Goal: Task Accomplishment & Management: Use online tool/utility

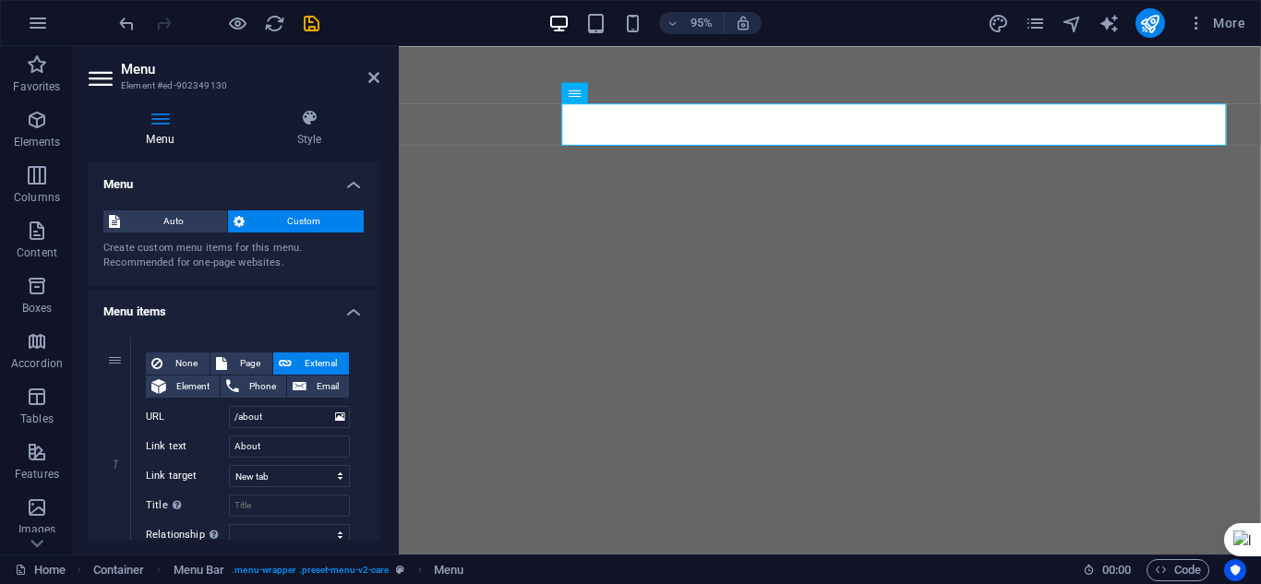
select select "2"
select select
select select "3"
select select
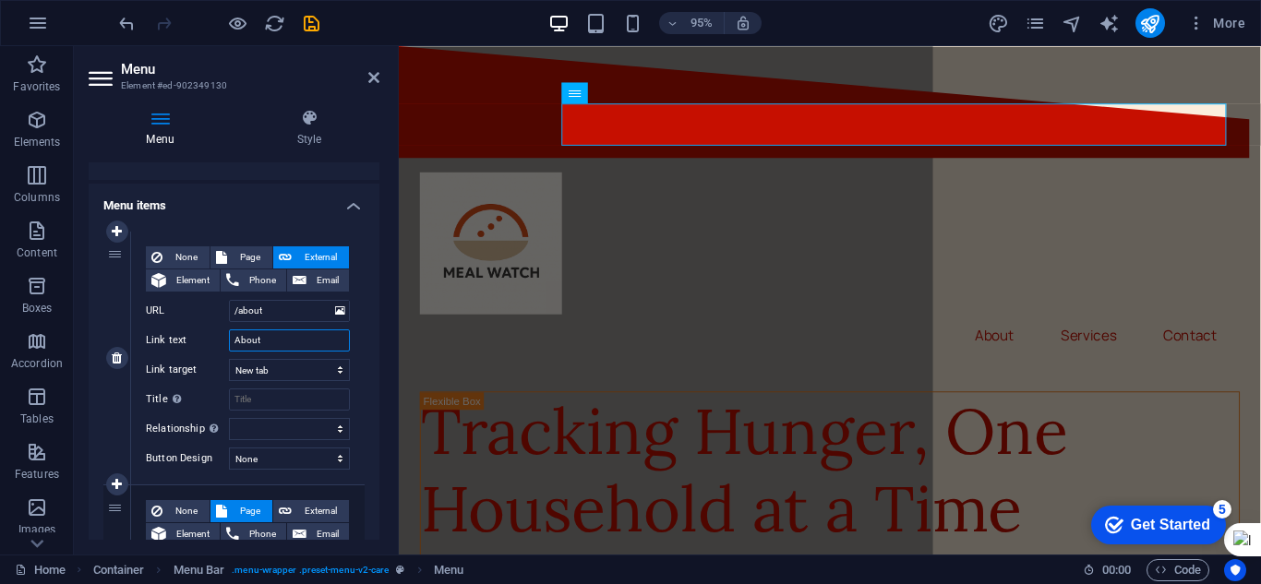
click at [293, 342] on input "About" at bounding box center [289, 341] width 121 height 22
click at [335, 366] on select "New tab Same tab Overlay" at bounding box center [289, 370] width 121 height 22
click at [229, 359] on select "New tab Same tab Overlay" at bounding box center [289, 370] width 121 height 22
click at [308, 398] on input "Title Additional link description, should not be the same as the link text. The…" at bounding box center [289, 400] width 121 height 22
type input "M"
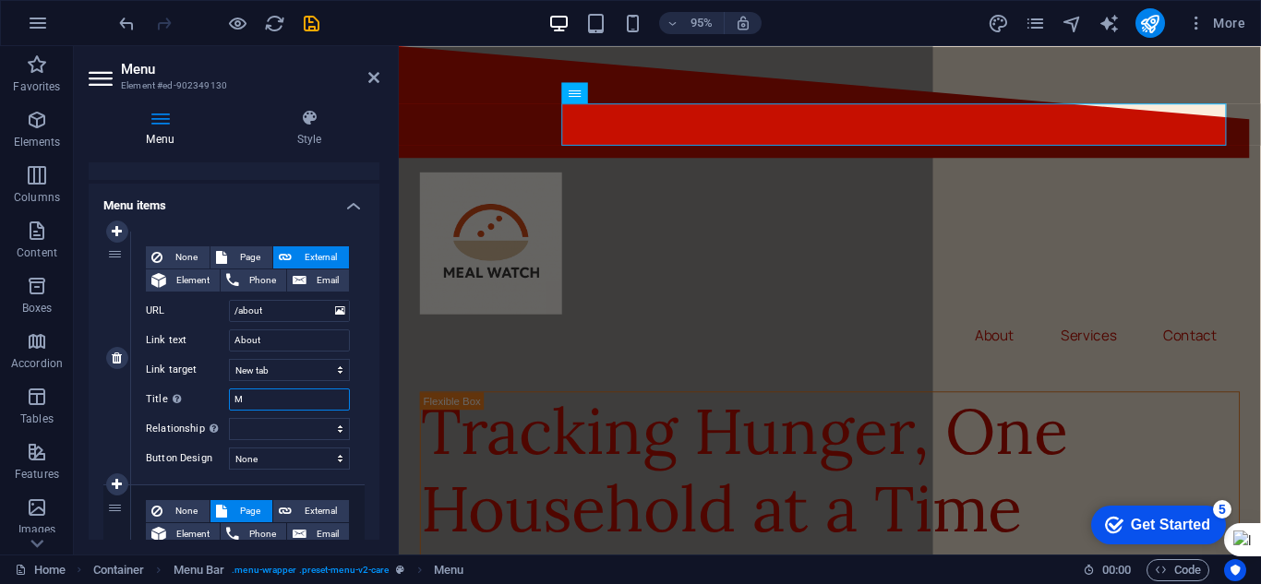
select select
type input "MEAL WATCH"
select select
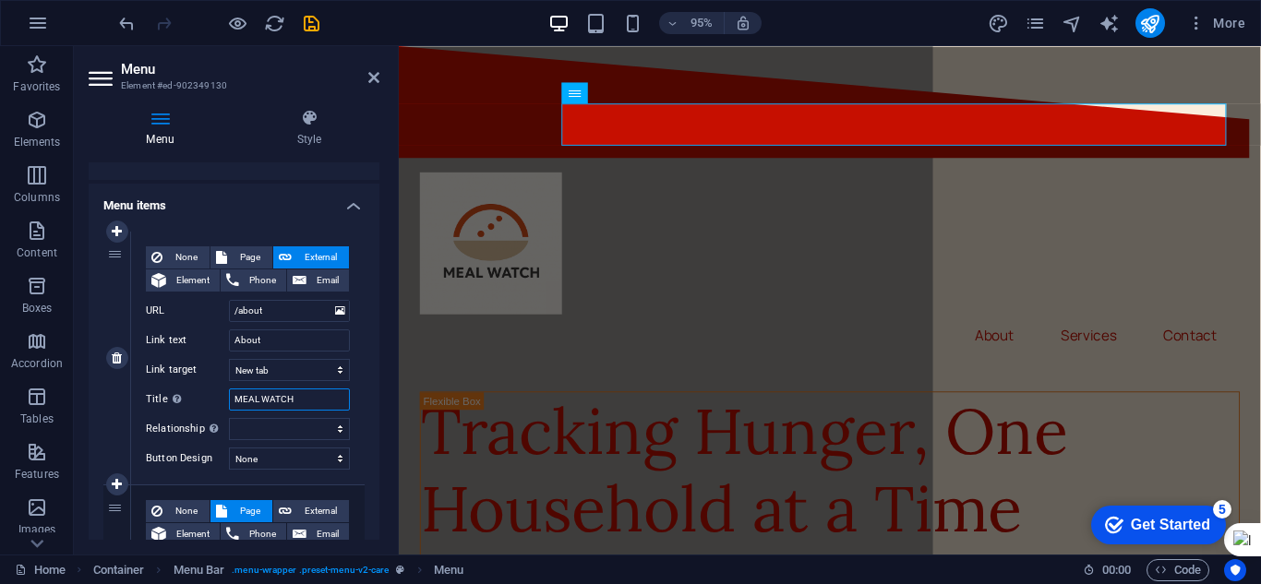
select select
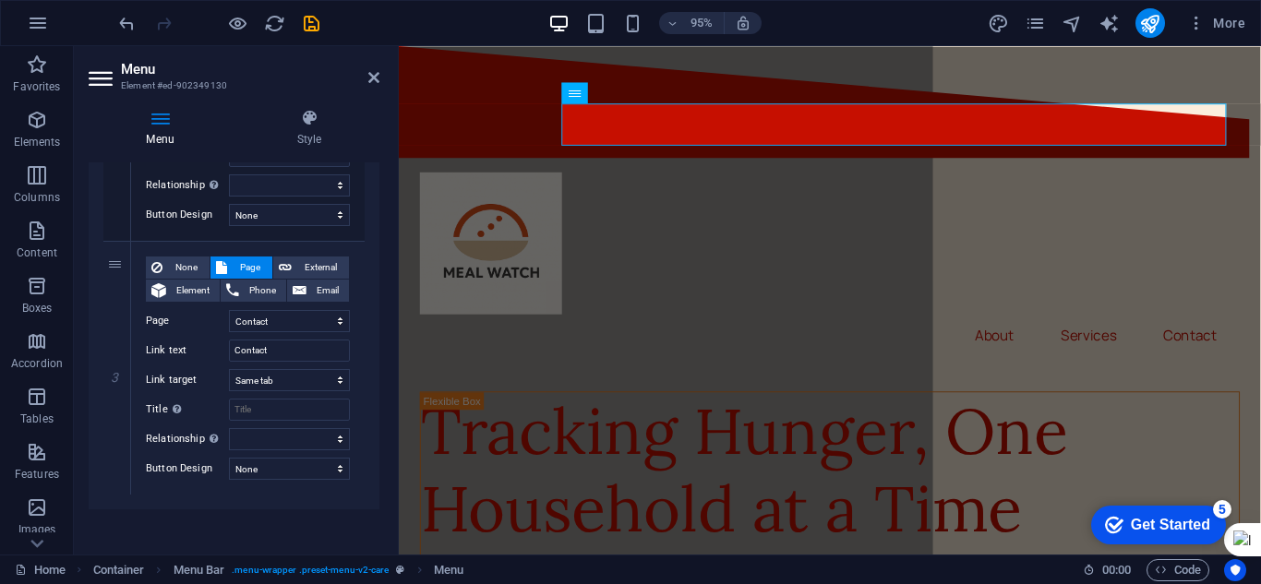
scroll to position [610, 0]
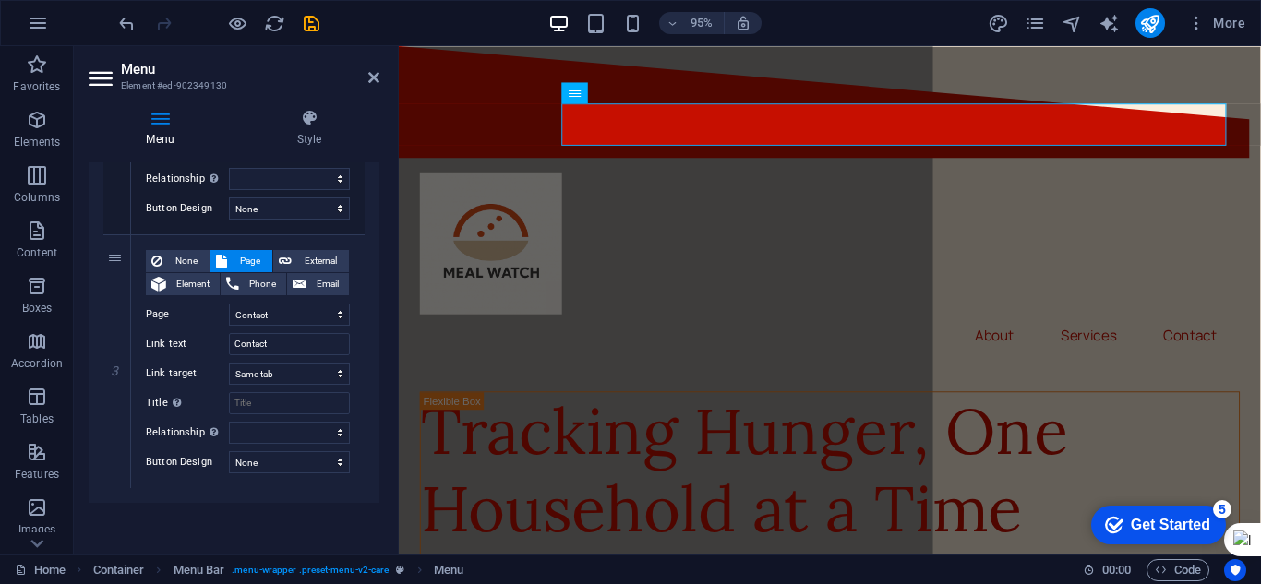
drag, startPoint x: 378, startPoint y: 225, endPoint x: 39, endPoint y: 412, distance: 386.8
type input "MEAL WATCH"
click at [372, 72] on icon at bounding box center [373, 77] width 11 height 15
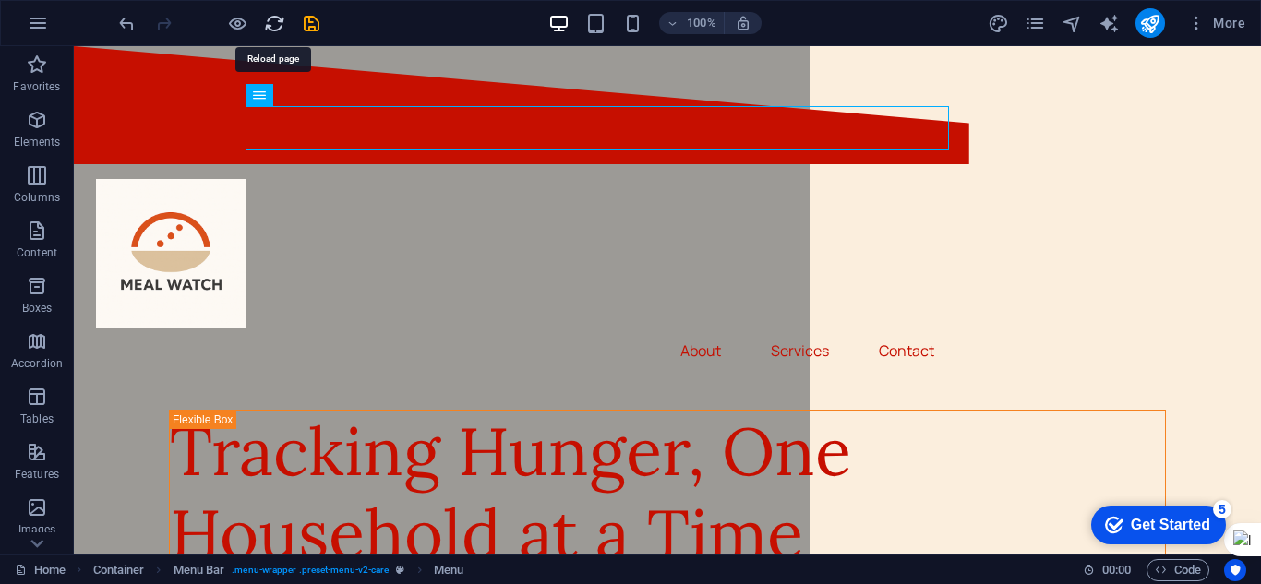
click at [279, 17] on icon "reload" at bounding box center [274, 23] width 21 height 21
drag, startPoint x: 272, startPoint y: 23, endPoint x: 641, endPoint y: 87, distance: 373.9
click at [272, 23] on icon "reload" at bounding box center [274, 23] width 21 height 21
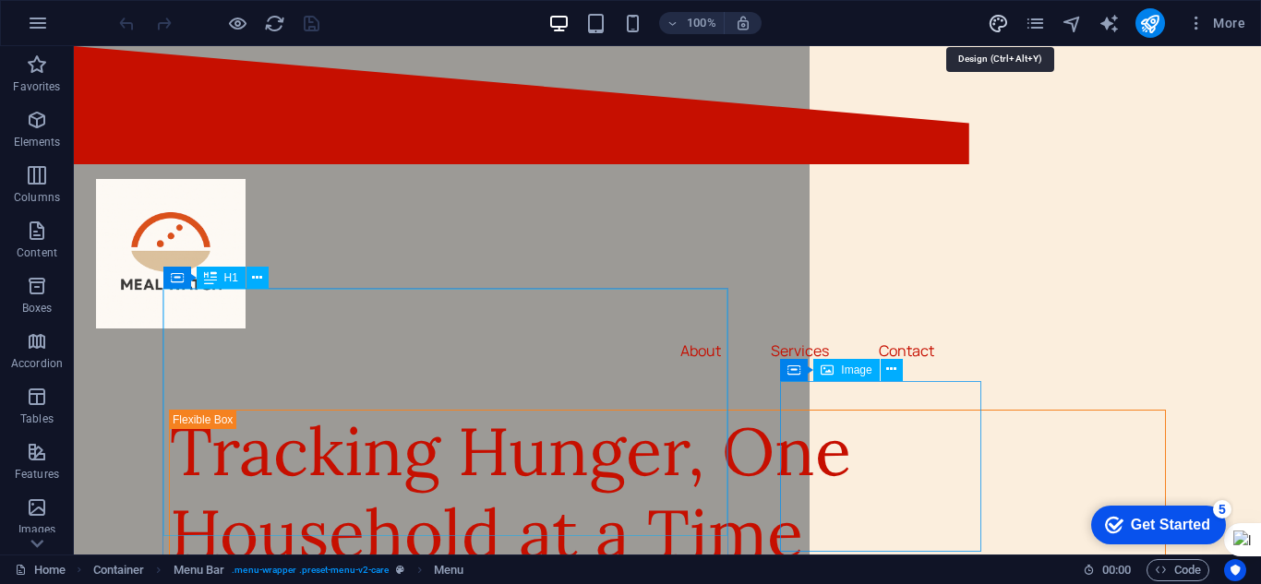
click at [997, 29] on icon "design" at bounding box center [998, 23] width 21 height 21
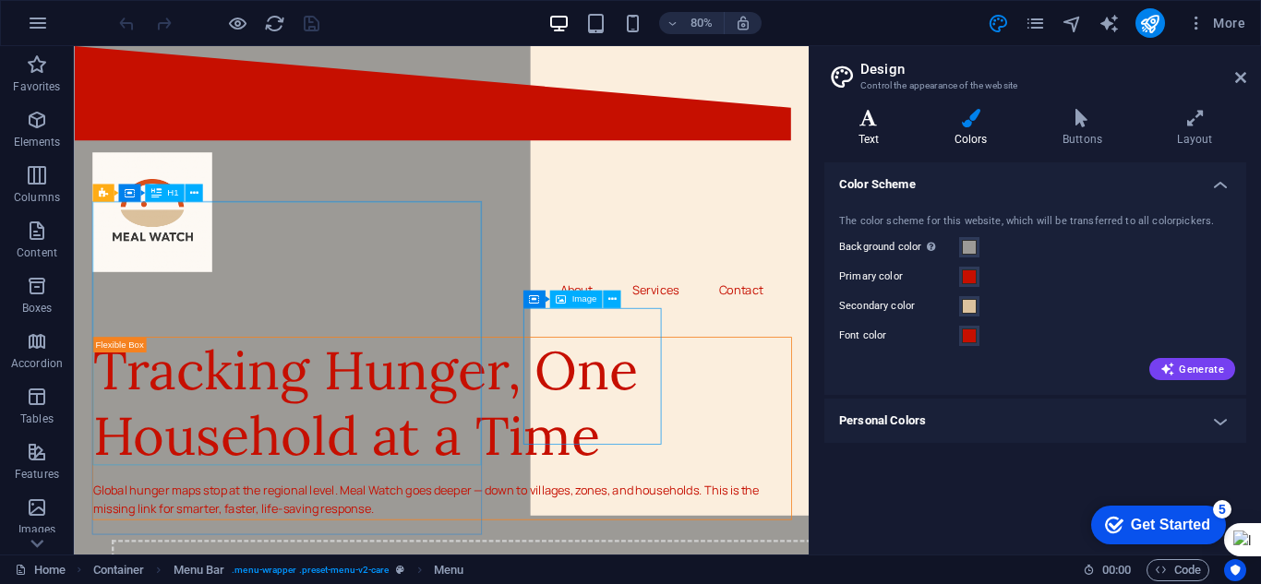
click at [884, 146] on h4 "Text" at bounding box center [872, 128] width 96 height 39
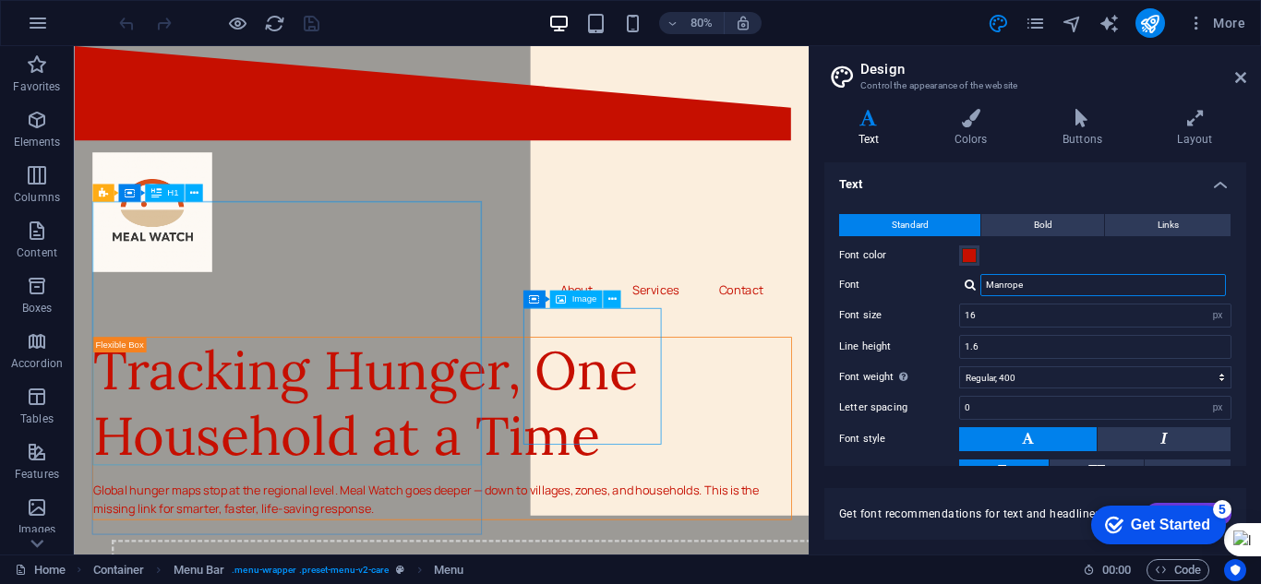
click at [1021, 285] on input "Manrope" at bounding box center [1104, 285] width 246 height 22
click at [1017, 318] on input "16" at bounding box center [1095, 316] width 271 height 22
type input "1"
type input "23"
click at [1011, 359] on div "Standard Bold Links Font color Font Manrope Font size 23 rem px Line height 1.6…" at bounding box center [1035, 366] width 429 height 340
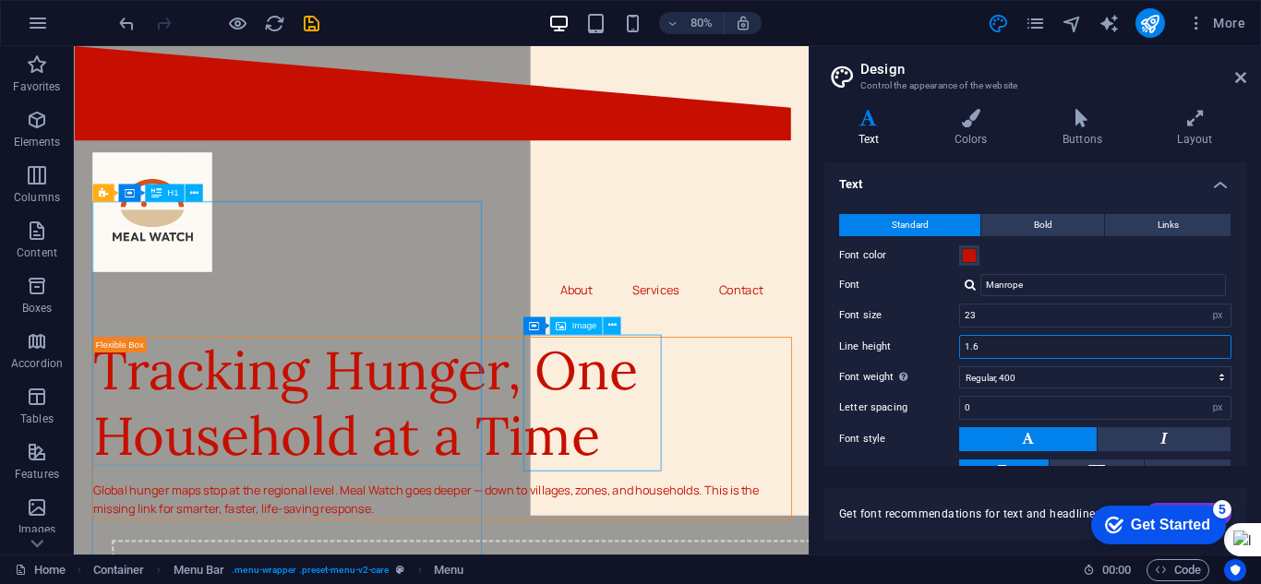
click at [972, 346] on input "1.6" at bounding box center [1095, 347] width 271 height 22
click at [987, 343] on input "1.6" at bounding box center [1095, 347] width 271 height 22
type input "1"
type input "2.1"
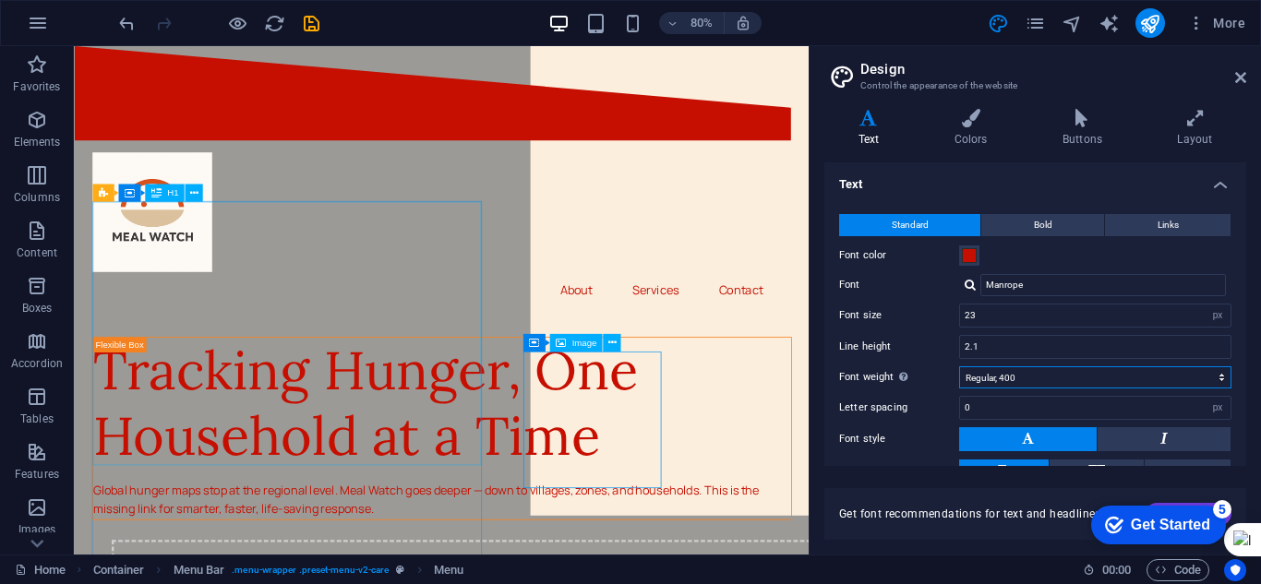
click at [1029, 374] on select "Thin, 100 Extra-light, 200 Light, 300 Regular, 400 Medium, 500 Semi-bold, 600 B…" at bounding box center [1095, 378] width 272 height 22
select select "700"
click at [959, 367] on select "Thin, 100 Extra-light, 200 Light, 300 Regular, 400 Medium, 500 Semi-bold, 600 B…" at bounding box center [1095, 378] width 272 height 22
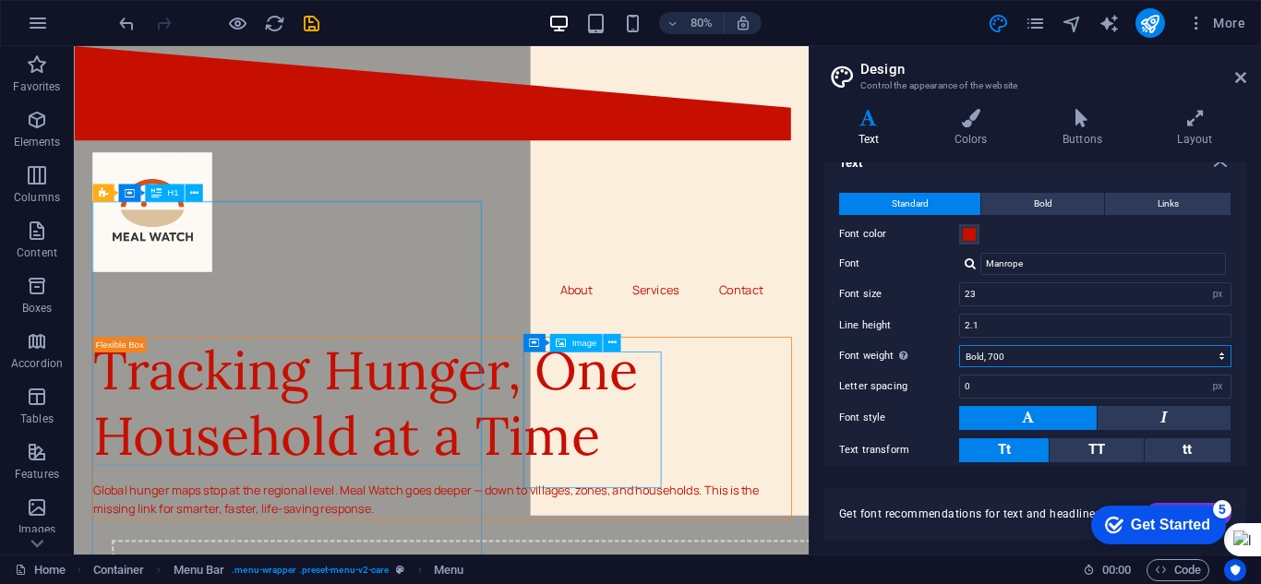
scroll to position [0, 0]
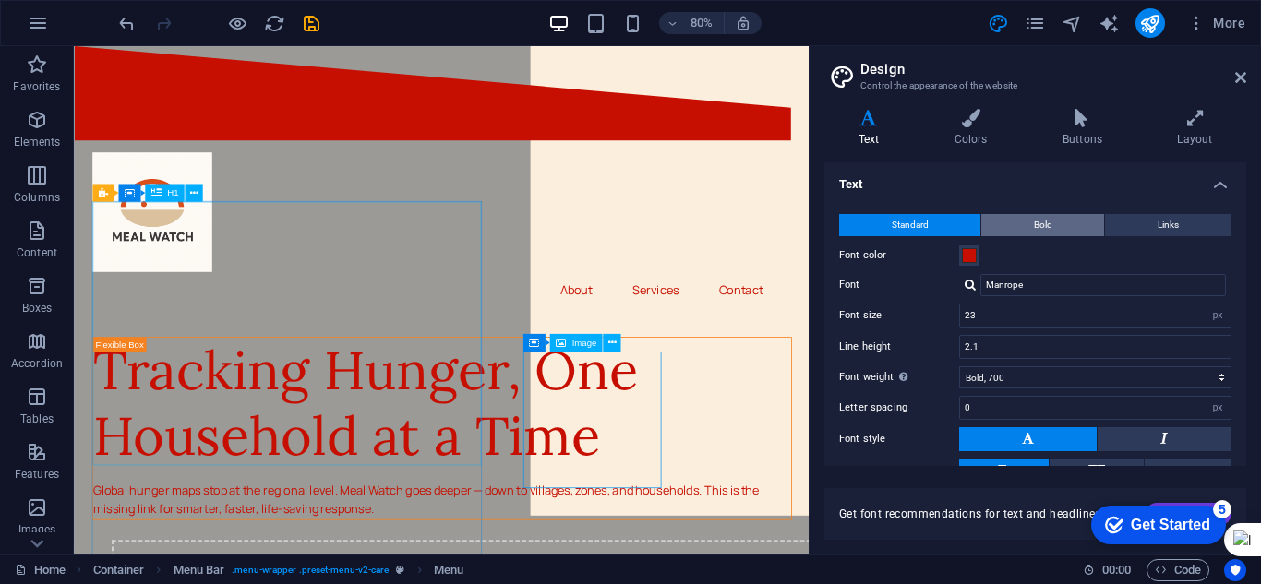
click at [1066, 223] on button "Bold" at bounding box center [1042, 225] width 123 height 22
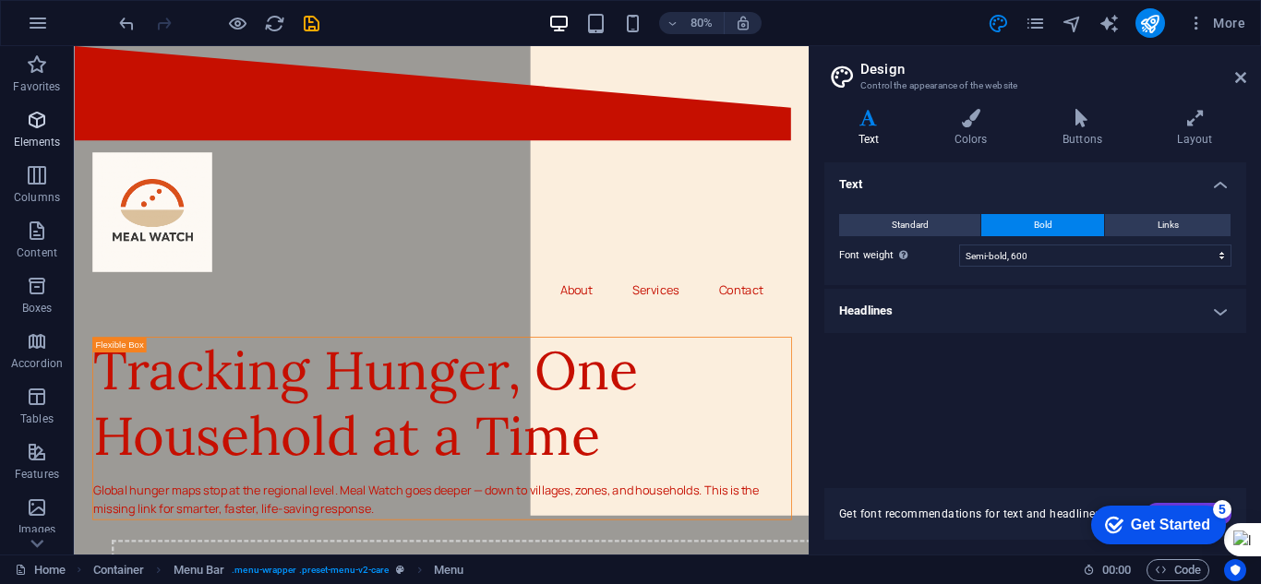
click at [45, 138] on p "Elements" at bounding box center [37, 142] width 47 height 15
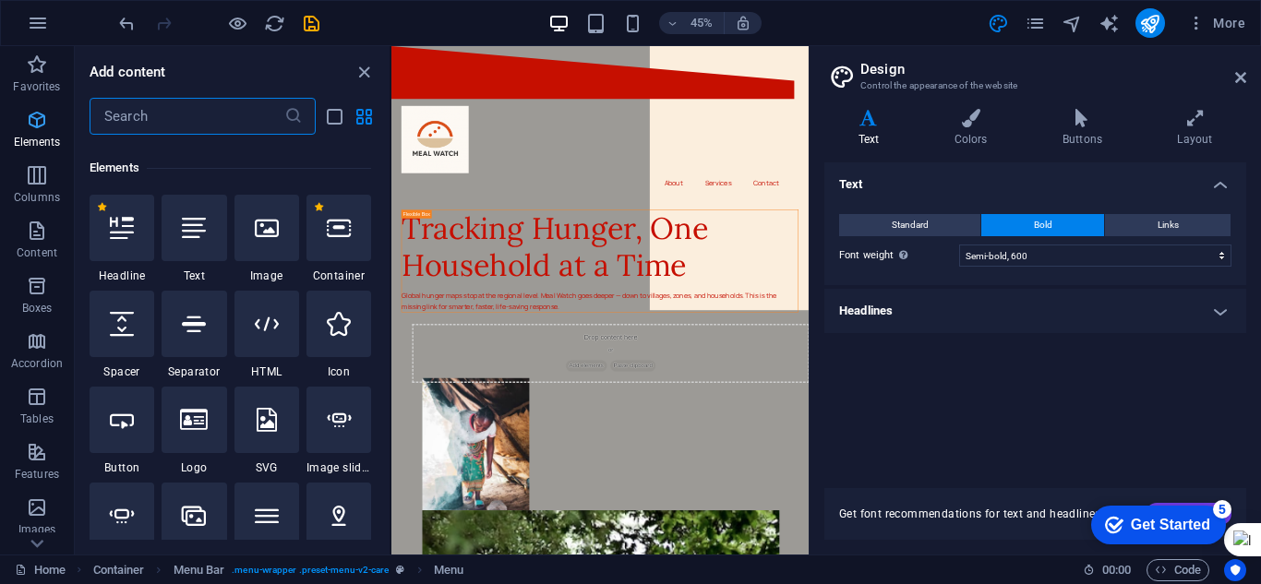
scroll to position [197, 0]
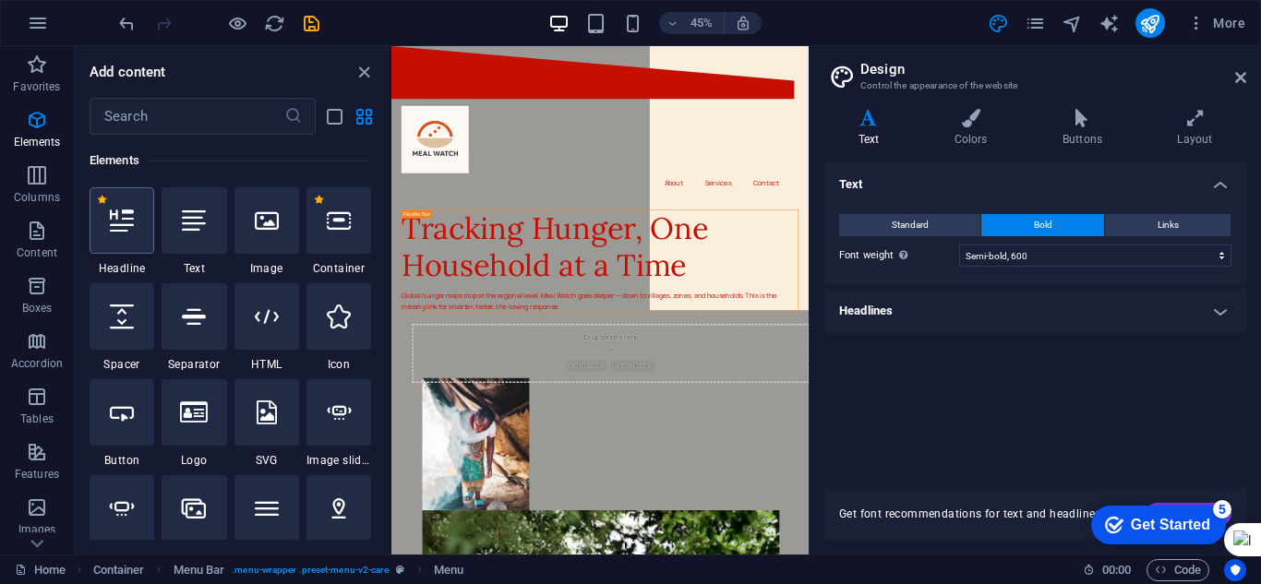
click at [114, 223] on icon at bounding box center [122, 221] width 24 height 24
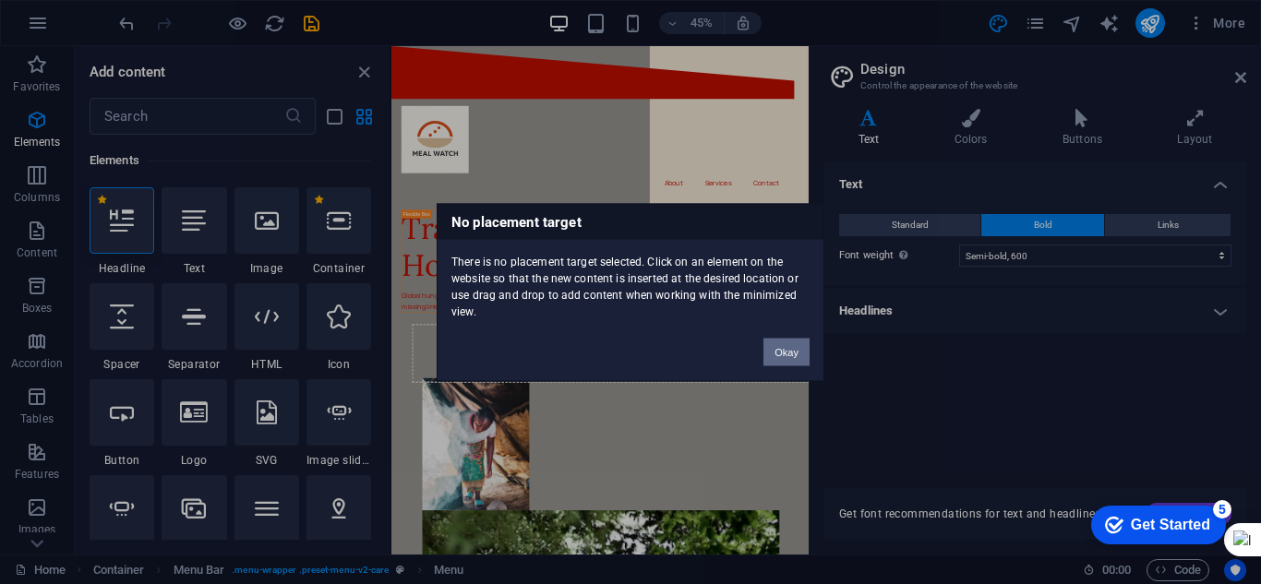
click at [782, 355] on button "Okay" at bounding box center [787, 352] width 46 height 28
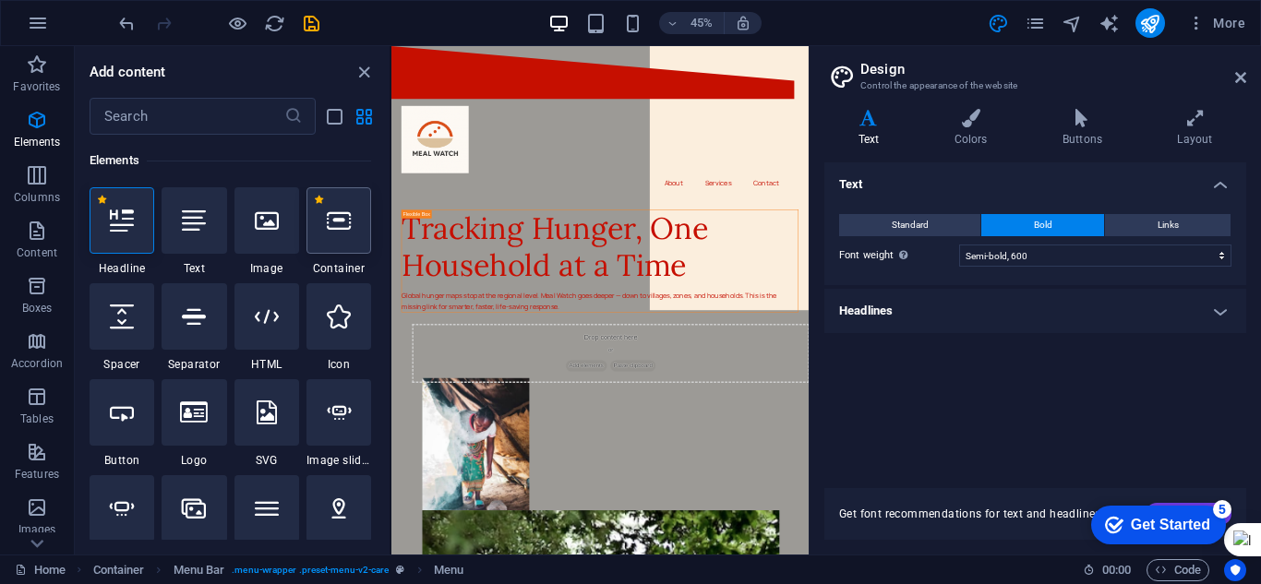
click at [341, 221] on icon at bounding box center [339, 221] width 24 height 24
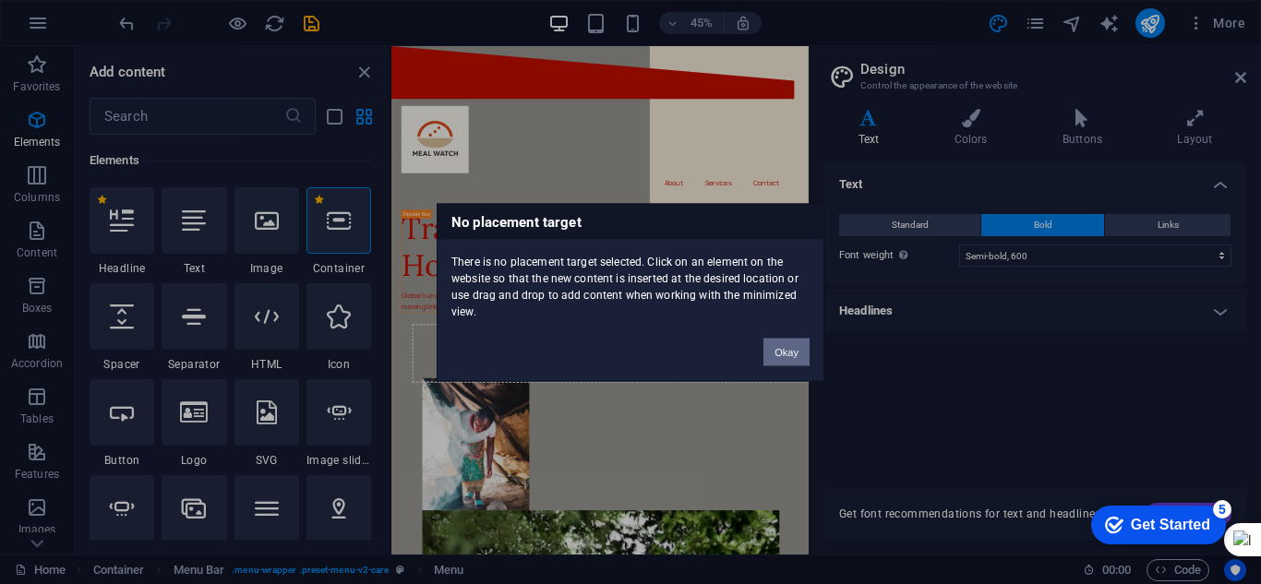
click at [782, 355] on button "Okay" at bounding box center [787, 352] width 46 height 28
